Goal: Obtain resource: Obtain resource

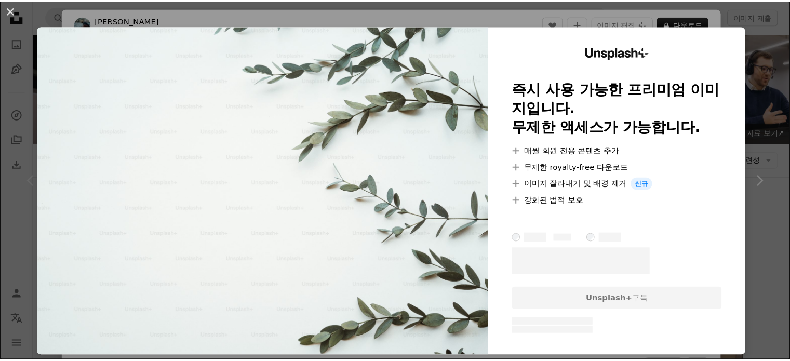
scroll to position [208, 0]
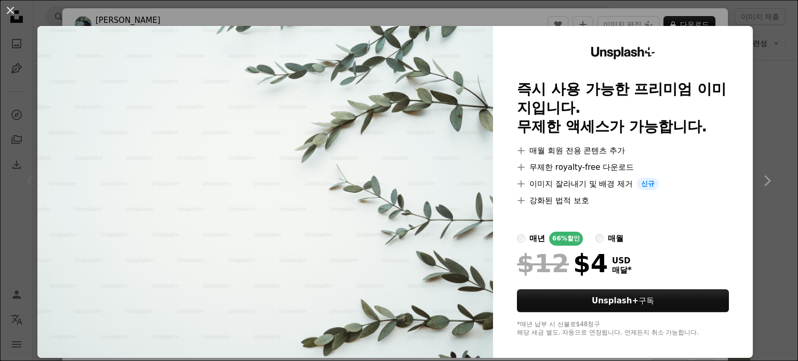
click at [750, 152] on div "An X shape Unsplash+ 즉시 사용 가능한 프리미엄 이미지입니다. 무제한 액세스가 가능합니다. A plus sign 매월 회원 전…" at bounding box center [399, 180] width 798 height 361
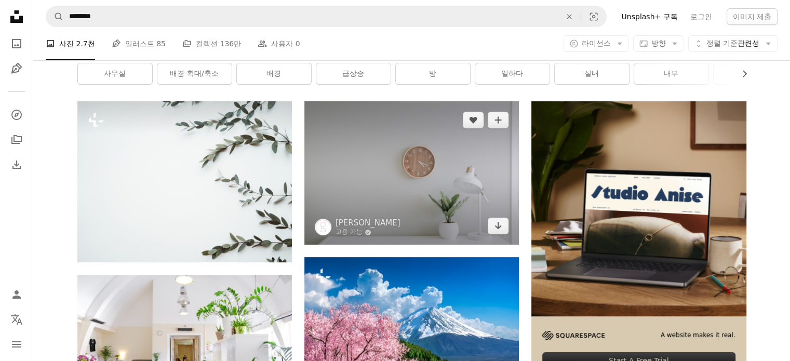
scroll to position [156, 0]
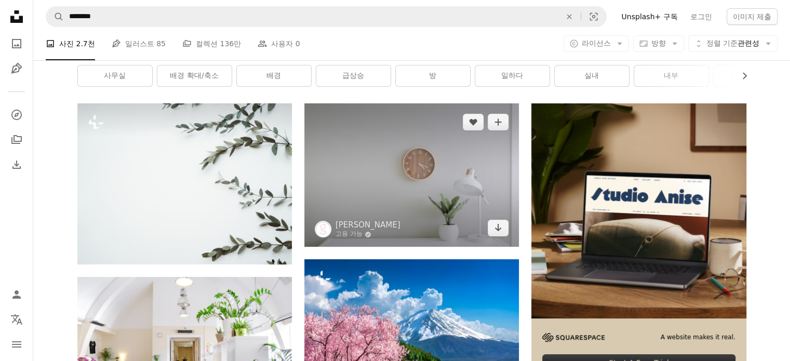
click at [382, 166] on img at bounding box center [411, 174] width 215 height 143
